Goal: Entertainment & Leisure: Consume media (video, audio)

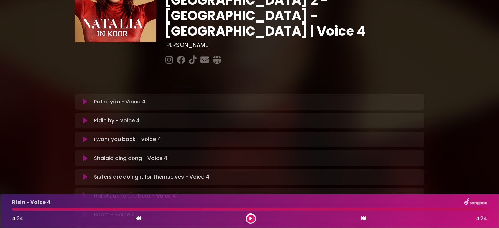
scroll to position [65, 0]
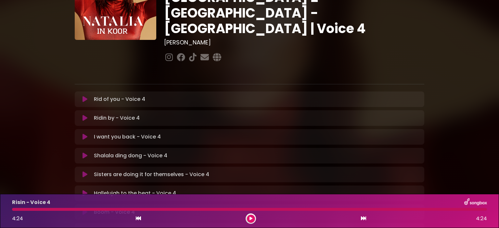
click at [84, 96] on icon at bounding box center [85, 99] width 5 height 6
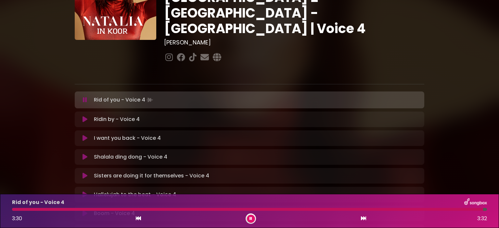
click at [16, 210] on div at bounding box center [247, 209] width 471 height 3
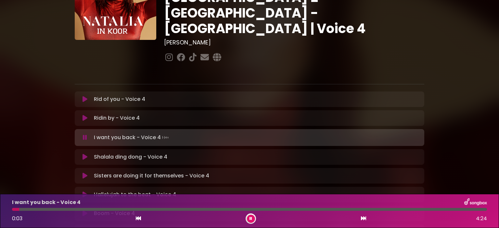
click at [19, 209] on div at bounding box center [249, 209] width 475 height 3
click at [63, 211] on div at bounding box center [249, 209] width 475 height 3
click at [186, 209] on div at bounding box center [105, 209] width 187 height 3
click at [180, 211] on div at bounding box center [103, 209] width 183 height 3
click at [179, 209] on div at bounding box center [105, 209] width 186 height 3
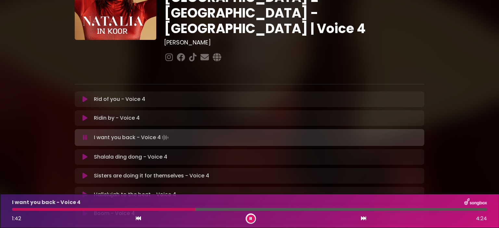
click at [177, 209] on div at bounding box center [103, 209] width 183 height 3
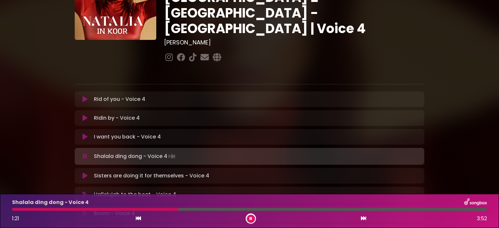
click at [106, 210] on div at bounding box center [95, 209] width 166 height 3
click at [106, 209] on div at bounding box center [59, 209] width 94 height 3
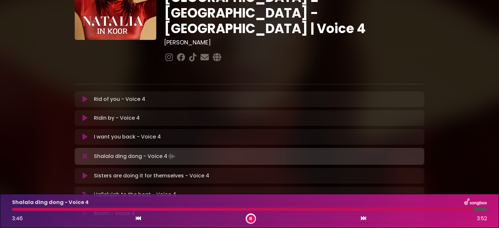
click at [19, 209] on div at bounding box center [243, 209] width 462 height 3
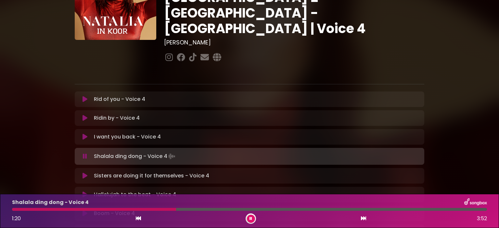
click at [129, 209] on div at bounding box center [94, 209] width 164 height 3
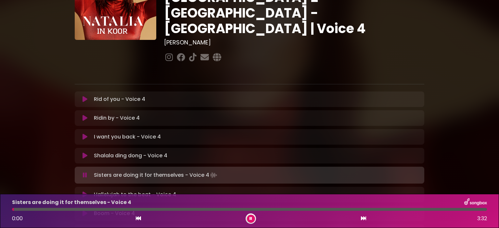
click at [83, 153] on icon at bounding box center [85, 156] width 5 height 6
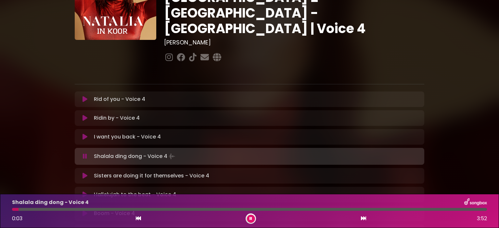
click at [83, 173] on icon at bounding box center [85, 176] width 5 height 6
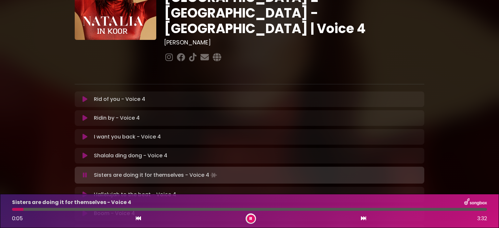
click at [23, 210] on div at bounding box center [249, 209] width 475 height 3
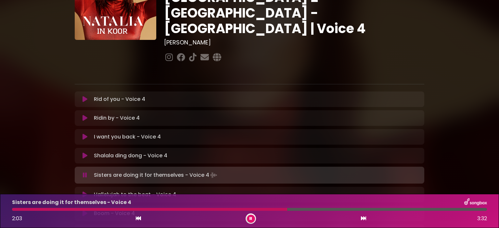
click at [287, 209] on div at bounding box center [149, 209] width 275 height 3
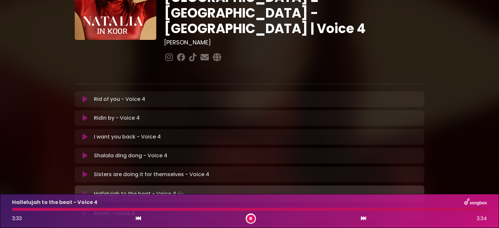
click at [15, 207] on div "Hallelujah to the beat - Voice 4 3:33 3:34" at bounding box center [249, 212] width 483 height 26
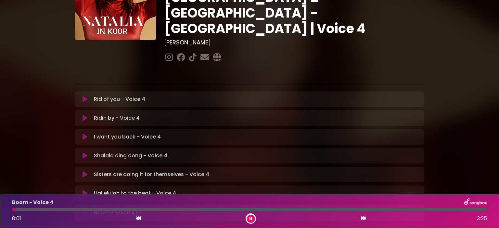
click at [86, 190] on icon at bounding box center [85, 193] width 5 height 6
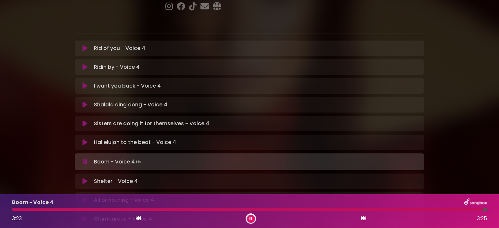
scroll to position [130, 0]
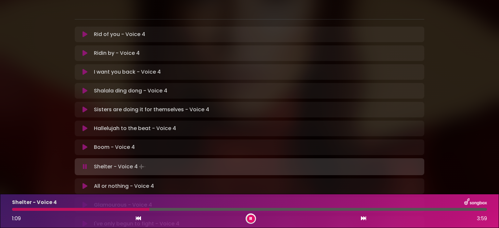
click at [149, 211] on div at bounding box center [80, 209] width 137 height 3
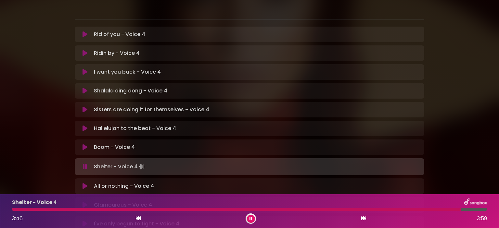
click at [415, 210] on div at bounding box center [236, 209] width 449 height 3
click at [404, 209] on div at bounding box center [216, 209] width 409 height 3
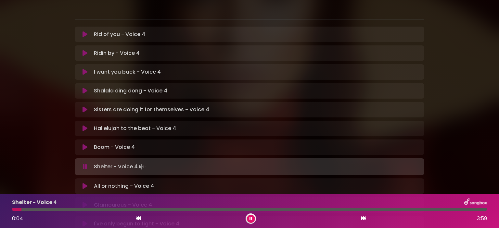
click at [21, 208] on div at bounding box center [249, 209] width 475 height 3
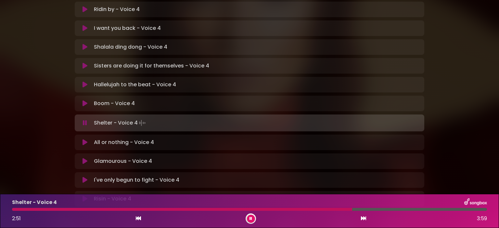
scroll to position [162, 0]
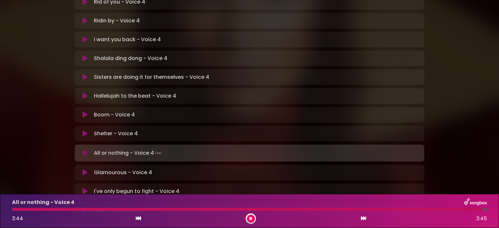
click at [28, 209] on div at bounding box center [248, 209] width 472 height 3
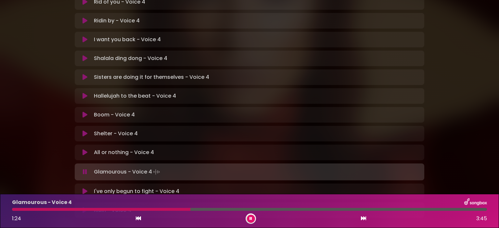
click at [153, 209] on div at bounding box center [101, 209] width 178 height 3
click at [149, 210] on div at bounding box center [94, 209] width 164 height 3
click at [149, 209] on div at bounding box center [88, 209] width 152 height 3
click at [149, 209] on div at bounding box center [249, 209] width 475 height 3
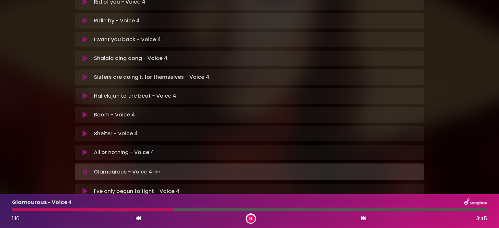
click at [151, 208] on div "Glamourous - Voice 4 1:16 3:45" at bounding box center [249, 212] width 483 height 26
click at [151, 208] on div at bounding box center [93, 209] width 163 height 3
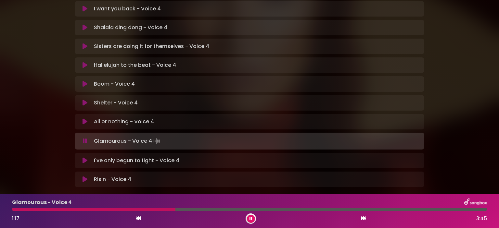
scroll to position [195, 0]
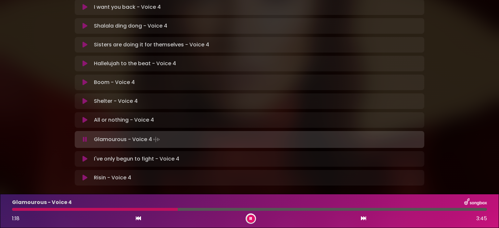
click at [153, 210] on div at bounding box center [95, 209] width 166 height 3
click at [158, 208] on div "Glamourous - Voice 4 1:16 3:45" at bounding box center [249, 212] width 483 height 26
click at [161, 210] on div at bounding box center [94, 209] width 164 height 3
click at [161, 210] on div at bounding box center [93, 209] width 162 height 3
click at [161, 211] on div at bounding box center [97, 209] width 171 height 3
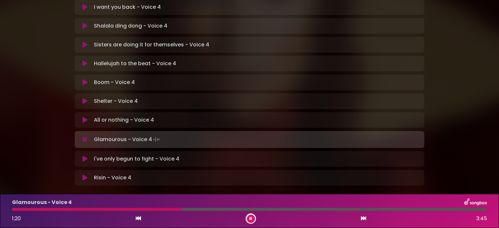
click at [161, 212] on div "Glamourous - Voice 4 1:20 3:45" at bounding box center [249, 212] width 483 height 26
click at [161, 209] on div at bounding box center [98, 209] width 173 height 3
click at [248, 218] on button at bounding box center [251, 219] width 8 height 8
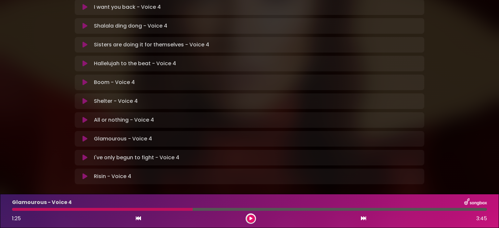
click at [248, 218] on button at bounding box center [251, 219] width 8 height 8
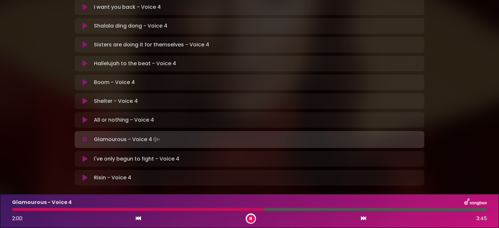
click at [240, 209] on div at bounding box center [138, 209] width 253 height 3
click at [284, 209] on div at bounding box center [158, 209] width 292 height 3
click at [289, 210] on div at bounding box center [164, 209] width 304 height 3
click at [287, 210] on div at bounding box center [156, 209] width 288 height 3
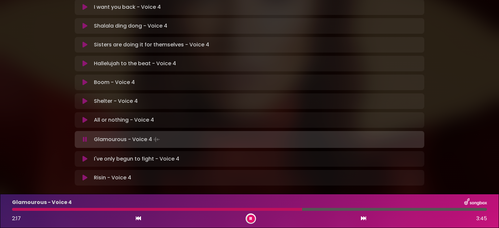
click at [281, 210] on div at bounding box center [157, 209] width 290 height 3
click at [281, 210] on div at bounding box center [156, 209] width 288 height 3
click at [281, 210] on div at bounding box center [165, 209] width 306 height 3
click at [23, 209] on div at bounding box center [239, 209] width 454 height 3
click at [143, 211] on div "Glamourous - Voice 4 1:24 3:45" at bounding box center [249, 212] width 483 height 26
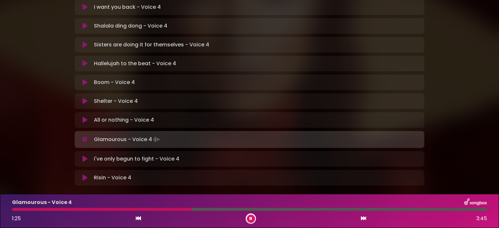
click at [144, 209] on div at bounding box center [102, 209] width 180 height 3
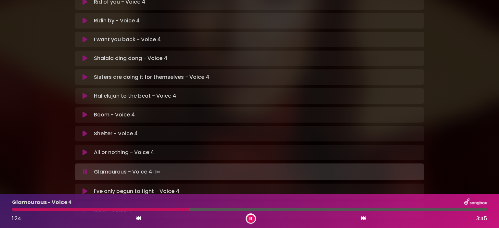
click at [144, 210] on div at bounding box center [100, 209] width 177 height 3
click at [144, 211] on div at bounding box center [93, 209] width 163 height 3
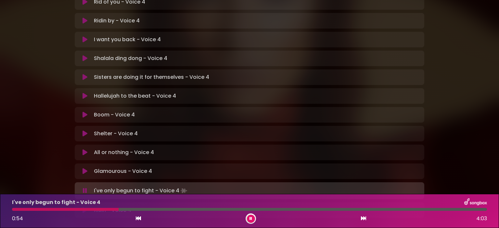
click at [104, 210] on div at bounding box center [65, 209] width 107 height 3
click at [94, 208] on div "I've only begun to fight - Voice 4 0:47 4:03" at bounding box center [249, 212] width 483 height 26
click at [83, 209] on div at bounding box center [59, 209] width 95 height 3
click at [266, 209] on div at bounding box center [157, 209] width 291 height 3
click at [273, 210] on div at bounding box center [142, 209] width 261 height 3
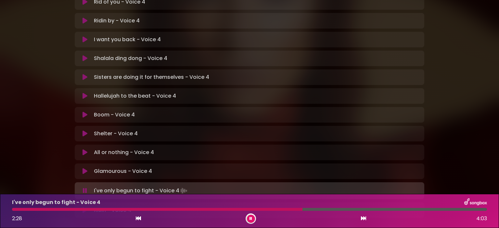
click at [273, 211] on div at bounding box center [157, 209] width 291 height 3
click at [23, 208] on div "I've only begun to fight - Voice 4 4:01 4:03" at bounding box center [249, 212] width 483 height 26
click at [23, 208] on div "I've only begun to fight - Voice 4 4:02 4:03" at bounding box center [249, 212] width 483 height 26
click at [21, 209] on div at bounding box center [249, 209] width 475 height 3
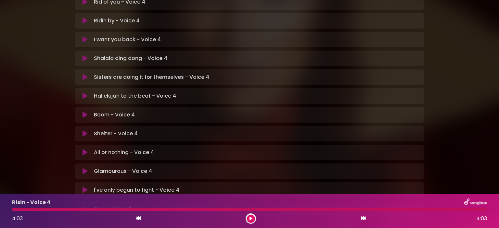
click at [21, 210] on div at bounding box center [249, 209] width 475 height 3
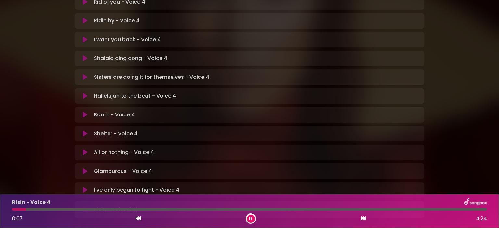
click at [83, 187] on icon at bounding box center [85, 190] width 5 height 6
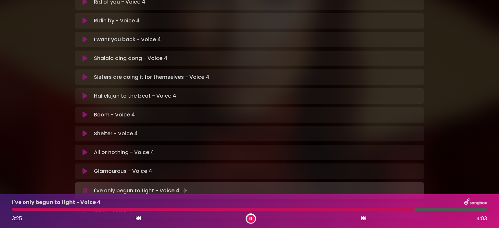
click at [383, 210] on div at bounding box center [213, 209] width 403 height 3
click at [369, 209] on div at bounding box center [199, 209] width 375 height 3
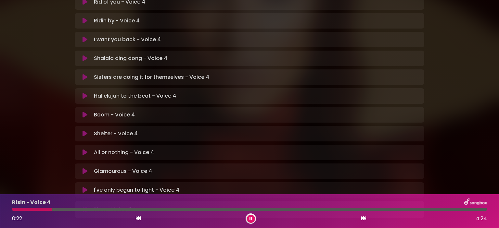
click at [18, 209] on div at bounding box center [249, 209] width 475 height 3
click at [195, 209] on div at bounding box center [120, 209] width 216 height 3
click at [195, 209] on div at bounding box center [110, 209] width 197 height 3
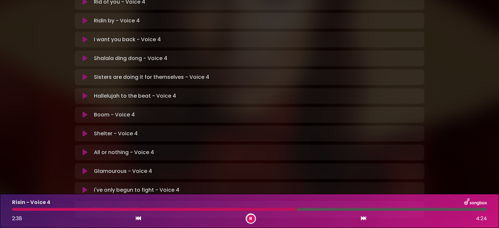
click at [252, 217] on icon at bounding box center [251, 219] width 3 height 4
click at [251, 218] on icon at bounding box center [251, 219] width 3 height 4
click at [407, 209] on div at bounding box center [228, 209] width 432 height 3
click at [417, 209] on div at bounding box center [249, 209] width 475 height 3
click at [252, 220] on icon at bounding box center [251, 219] width 3 height 4
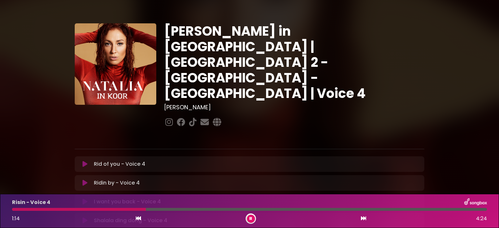
scroll to position [162, 0]
